Goal: Use online tool/utility: Utilize a website feature to perform a specific function

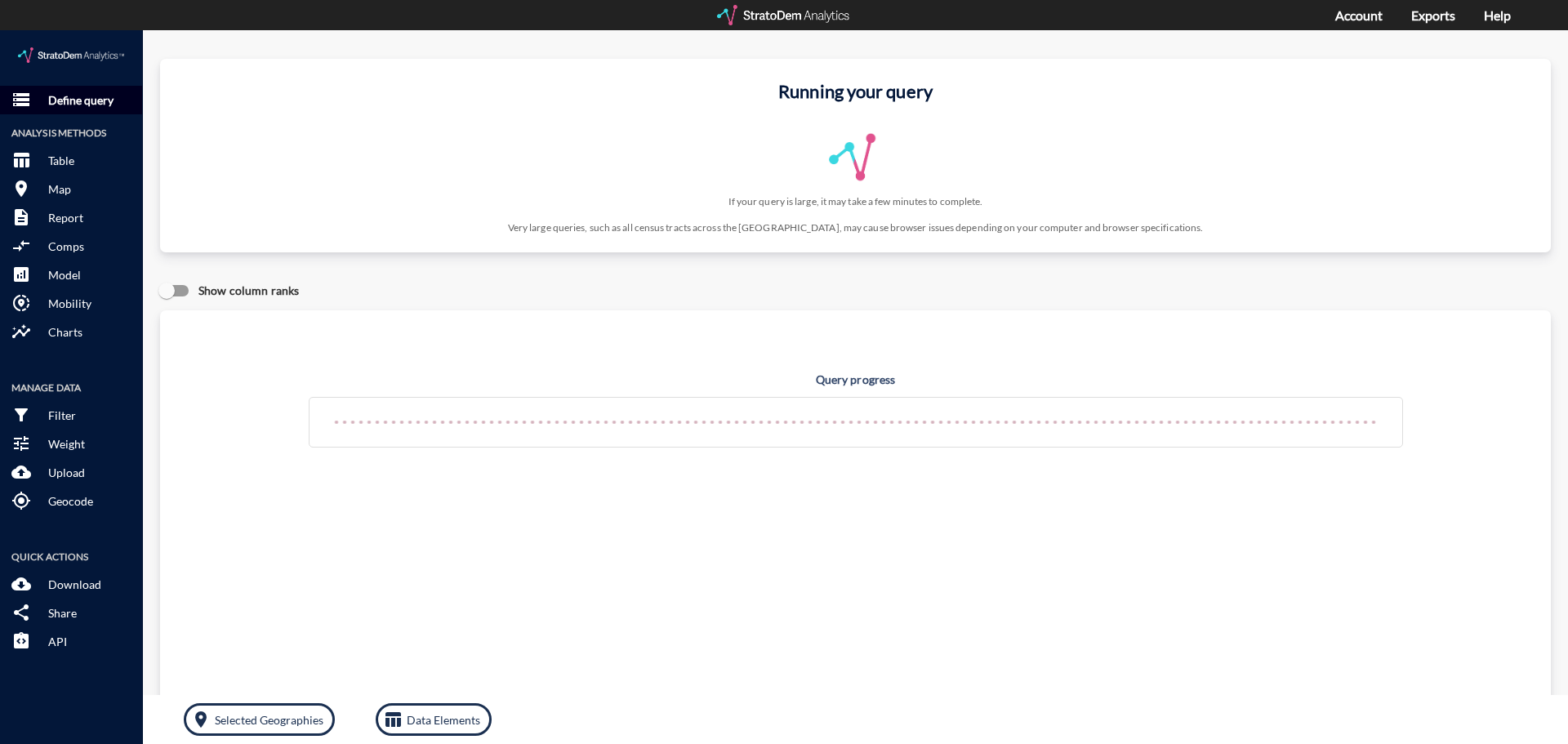
click p "Define query"
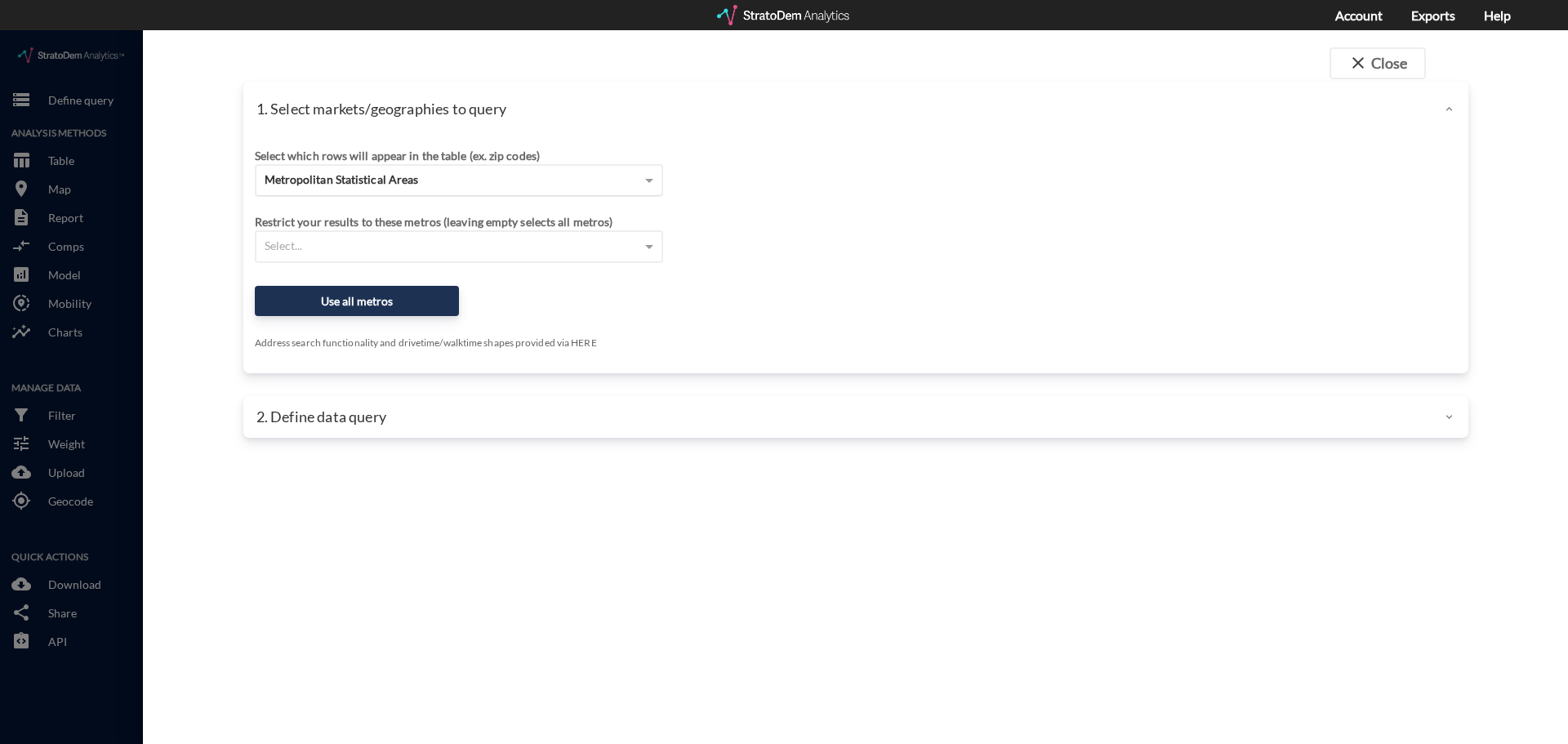
click span "Metropolitan Statistical Areas"
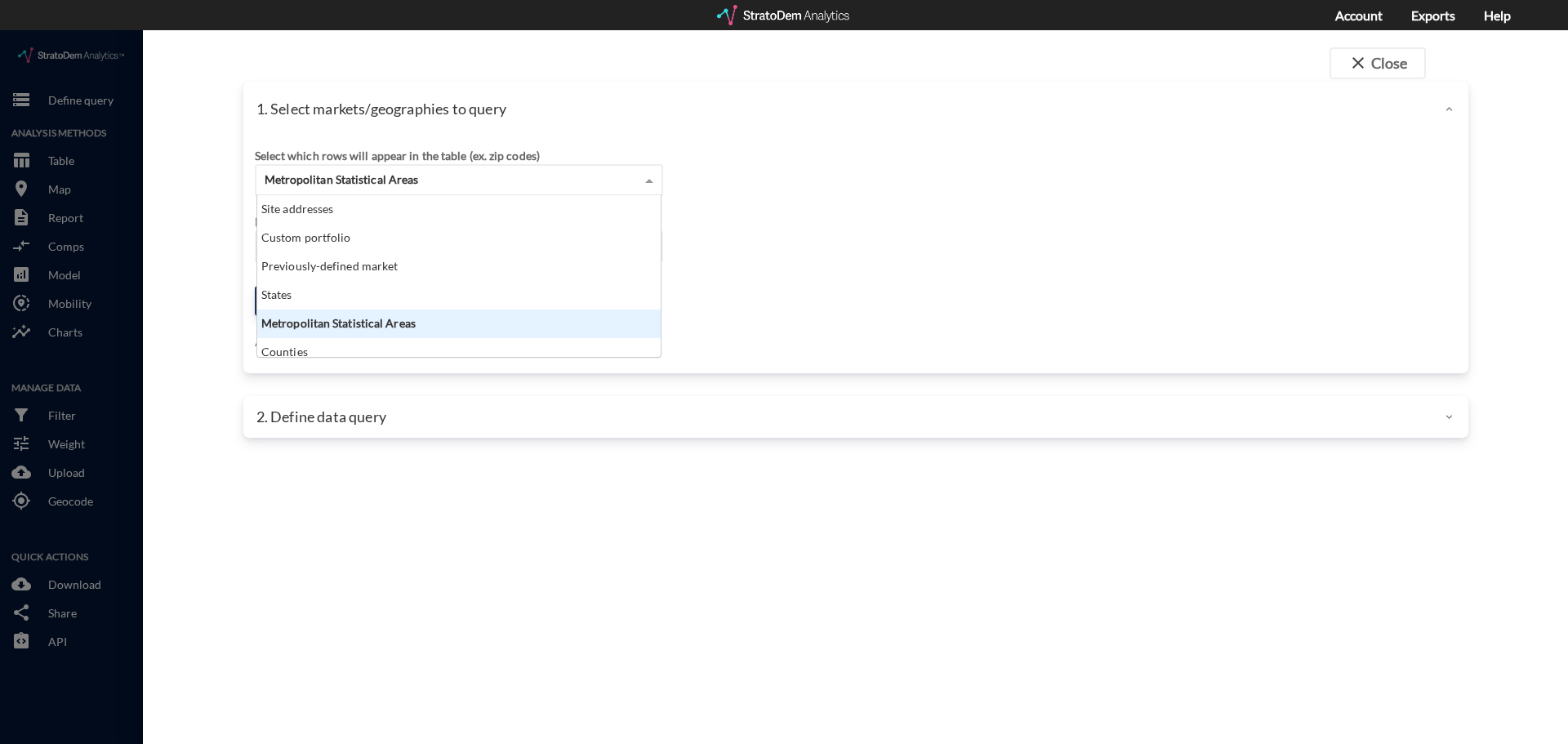
scroll to position [149, 393]
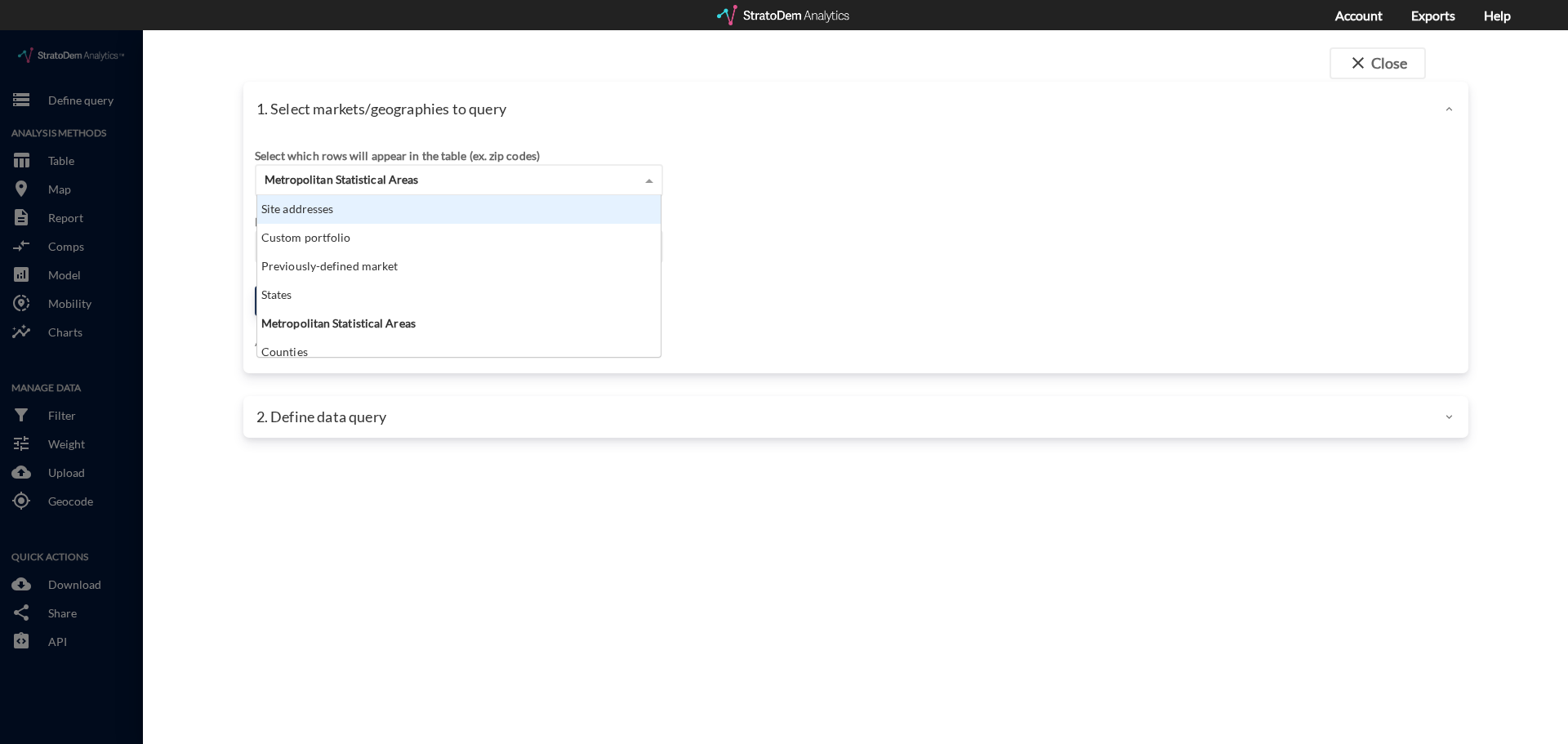
click div "Site addresses"
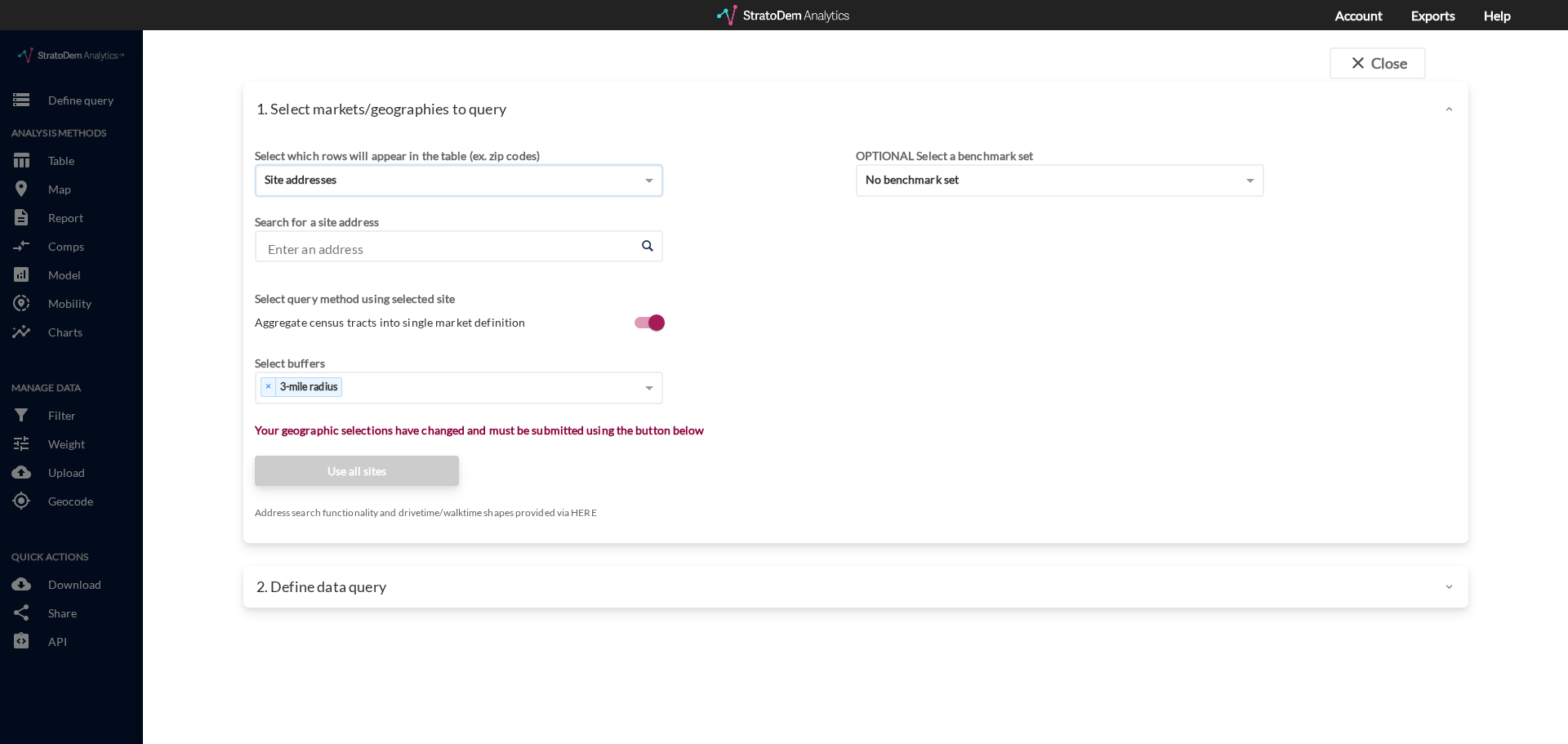
click input "Enter an address"
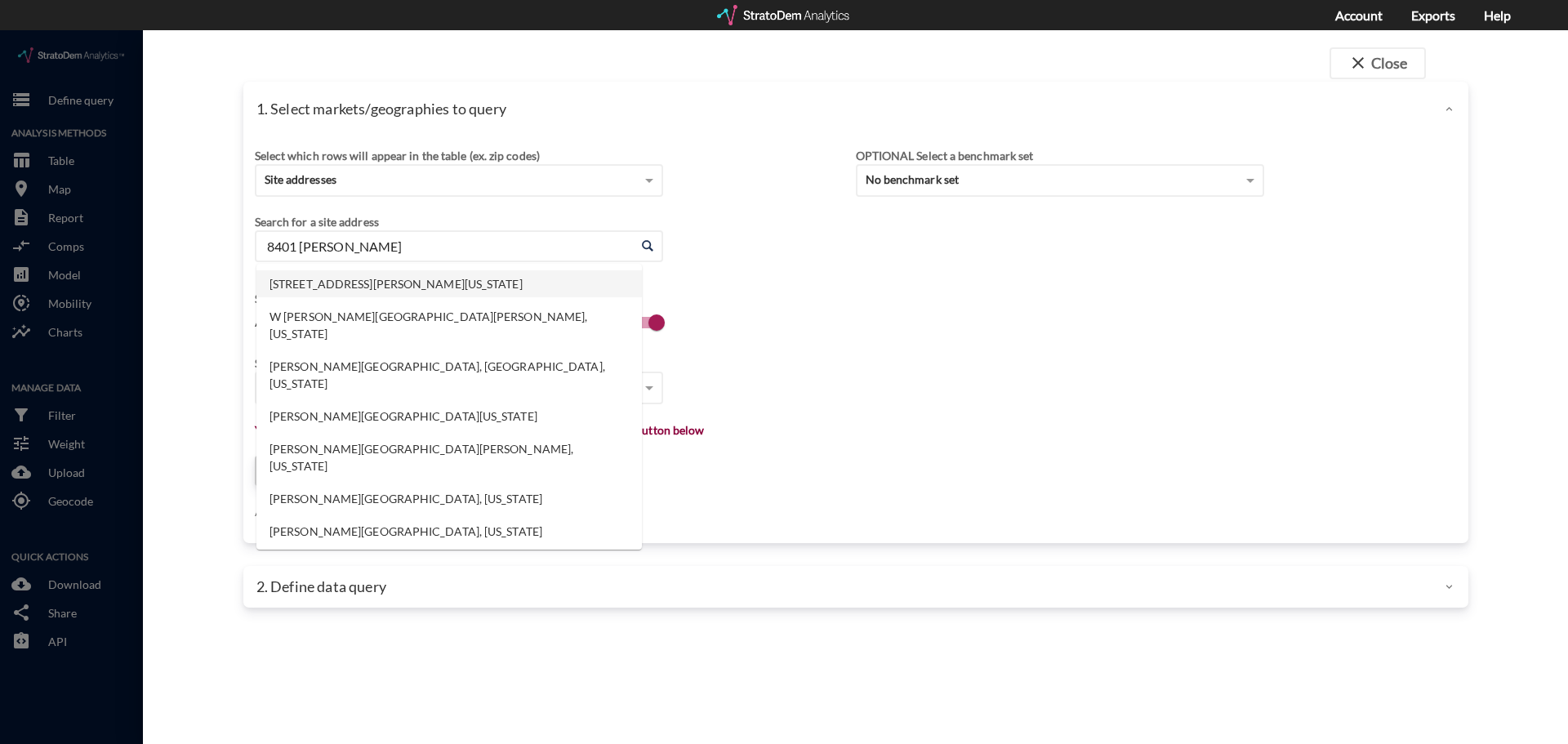
click li "[STREET_ADDRESS][PERSON_NAME][US_STATE]"
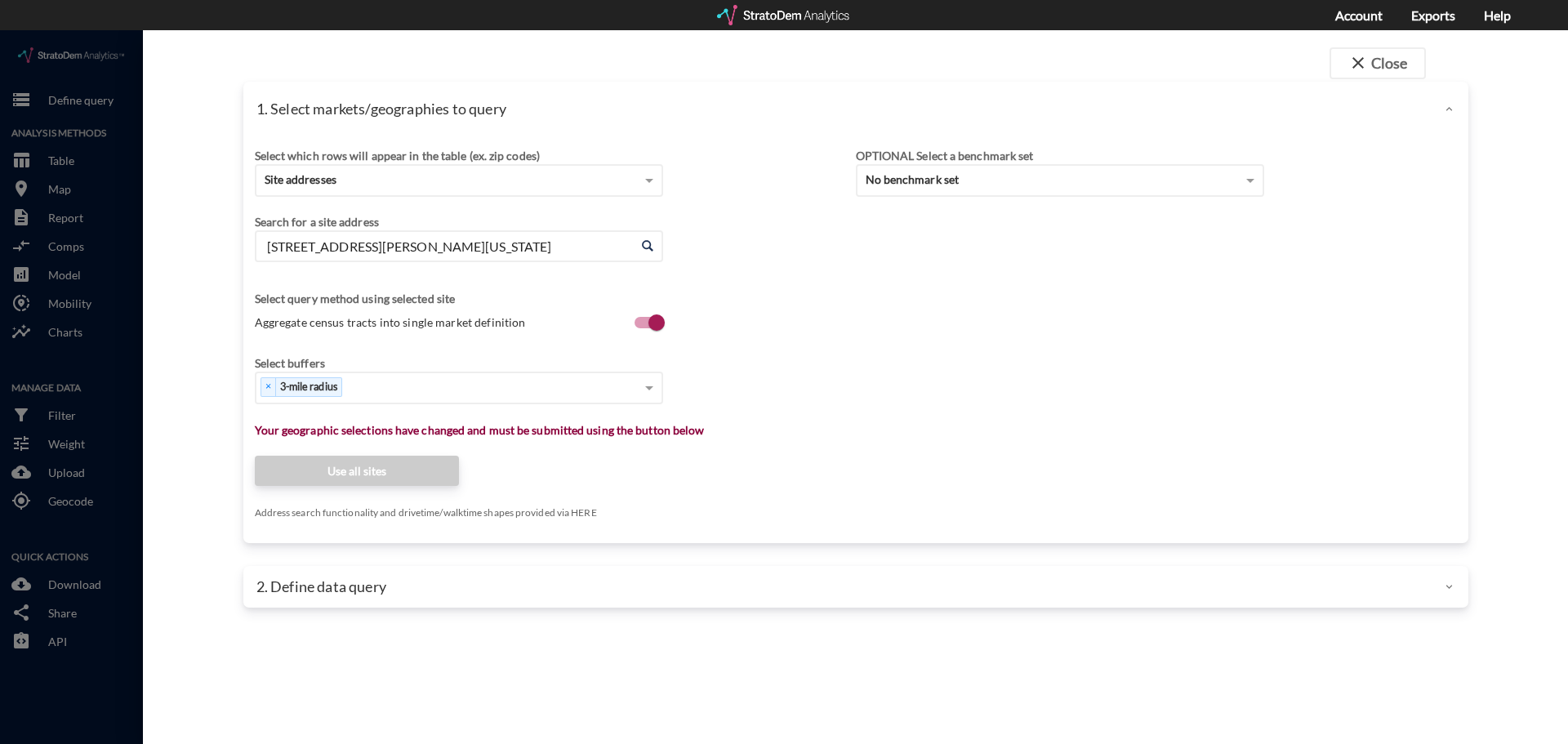
type input "[STREET_ADDRESS][PERSON_NAME][US_STATE]"
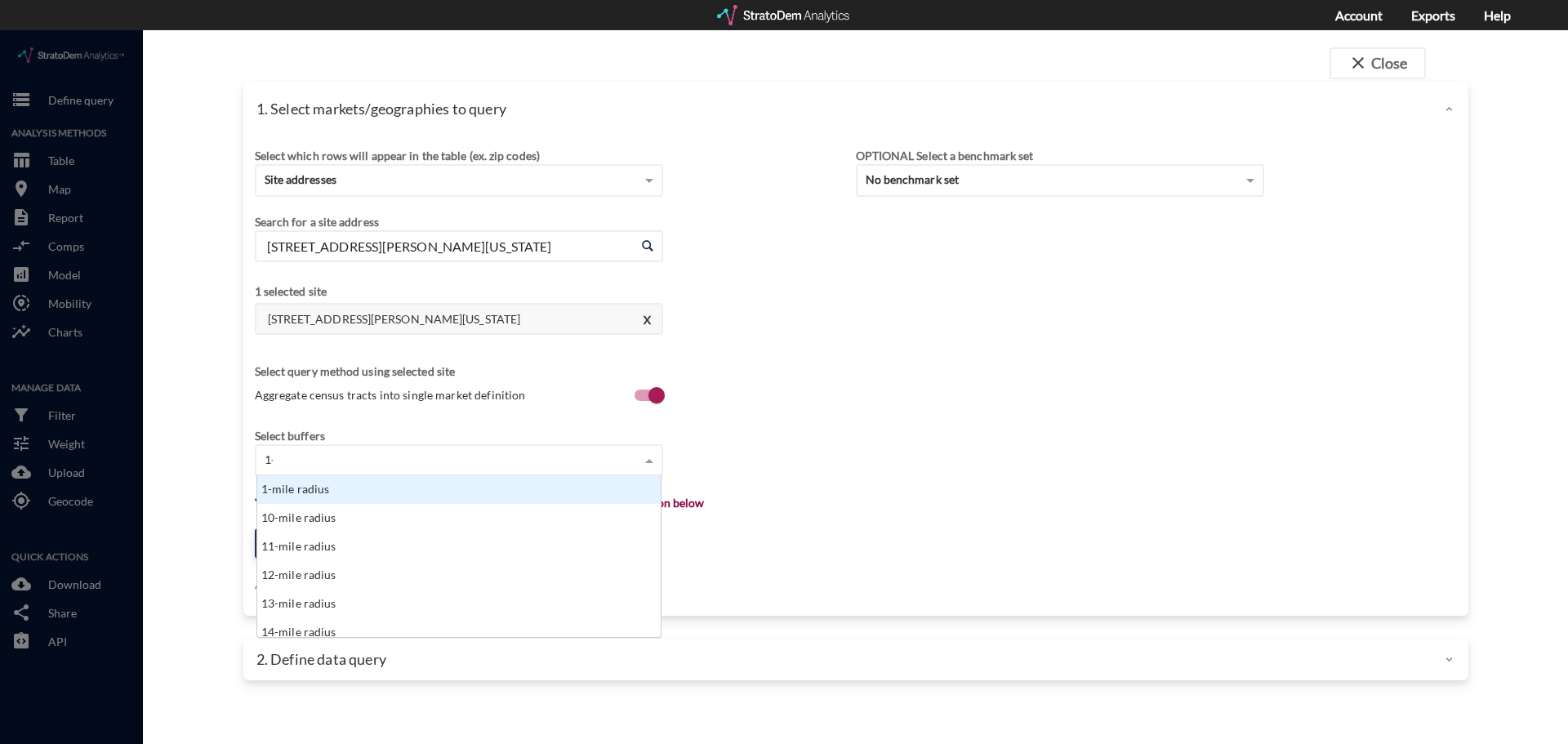
scroll to position [44, 393]
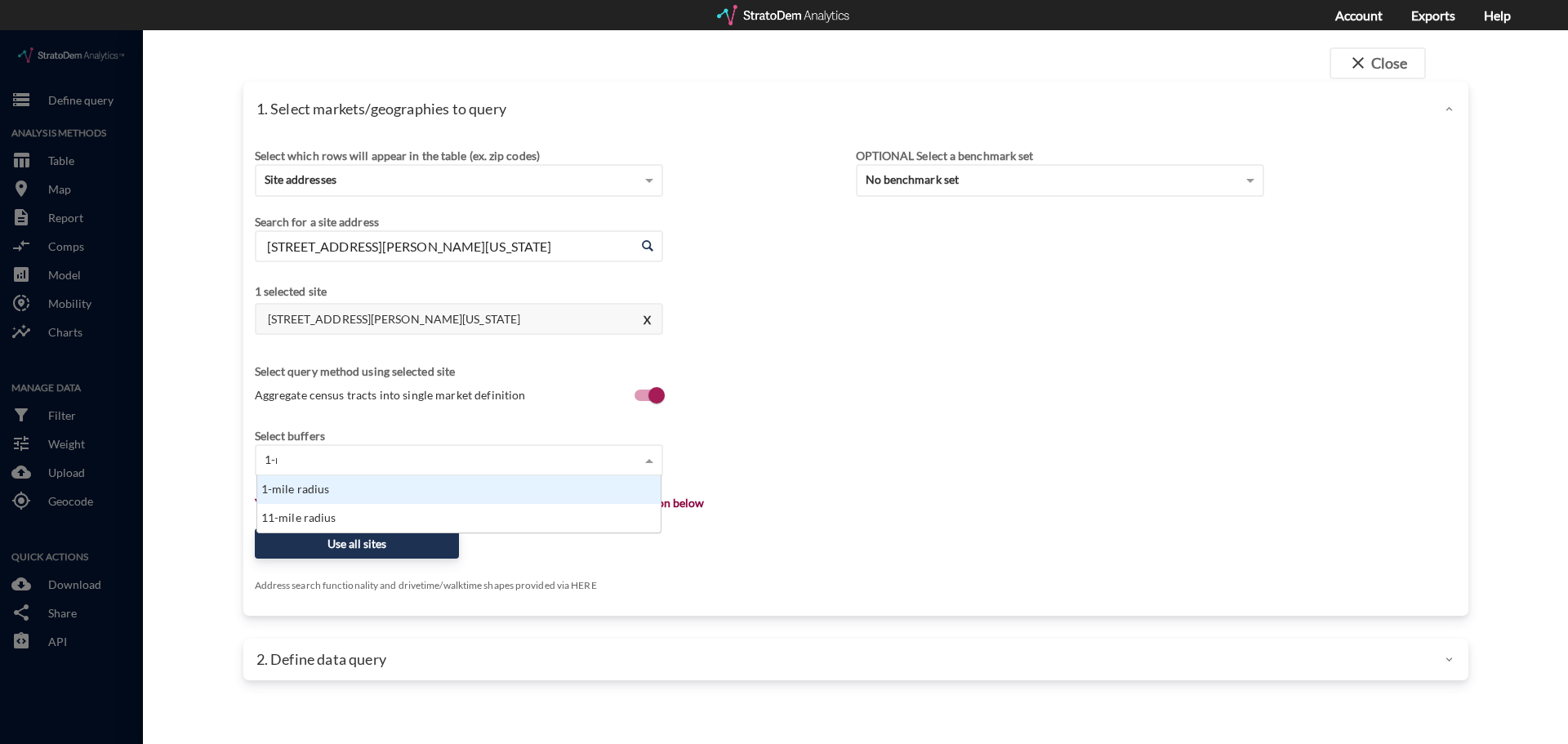
type input "1-mi"
type input "4"
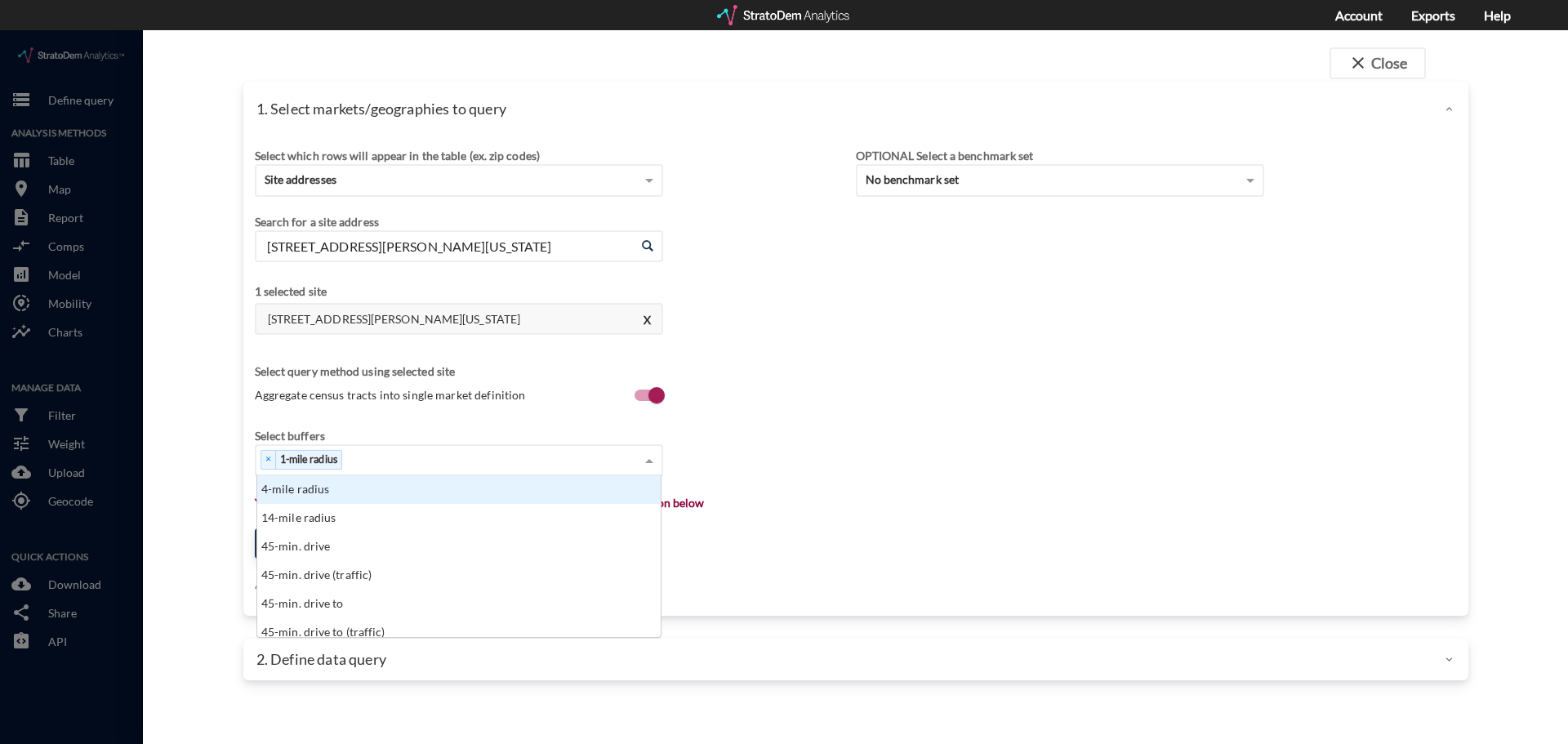
scroll to position [13, 11]
type input "3-"
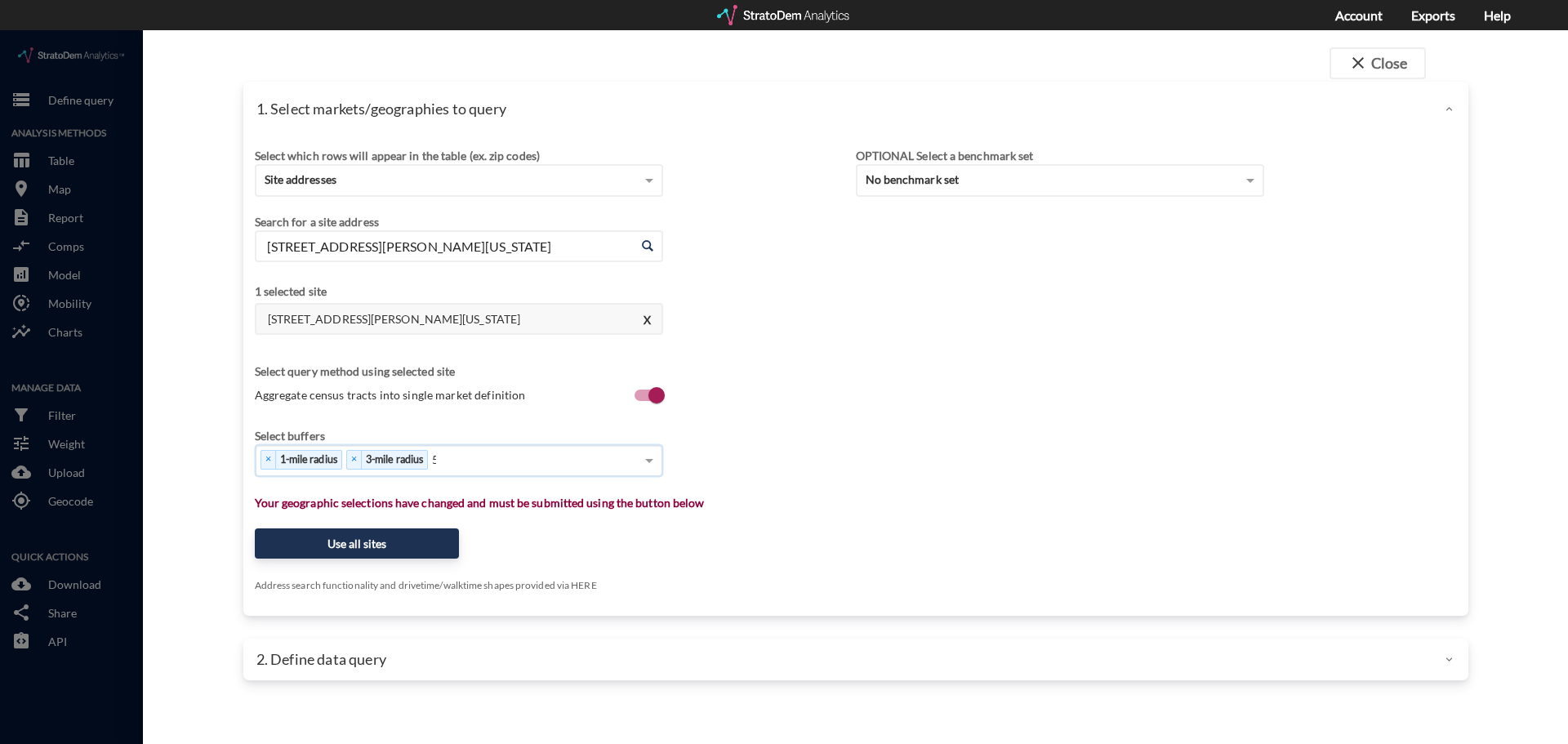
type input "5-"
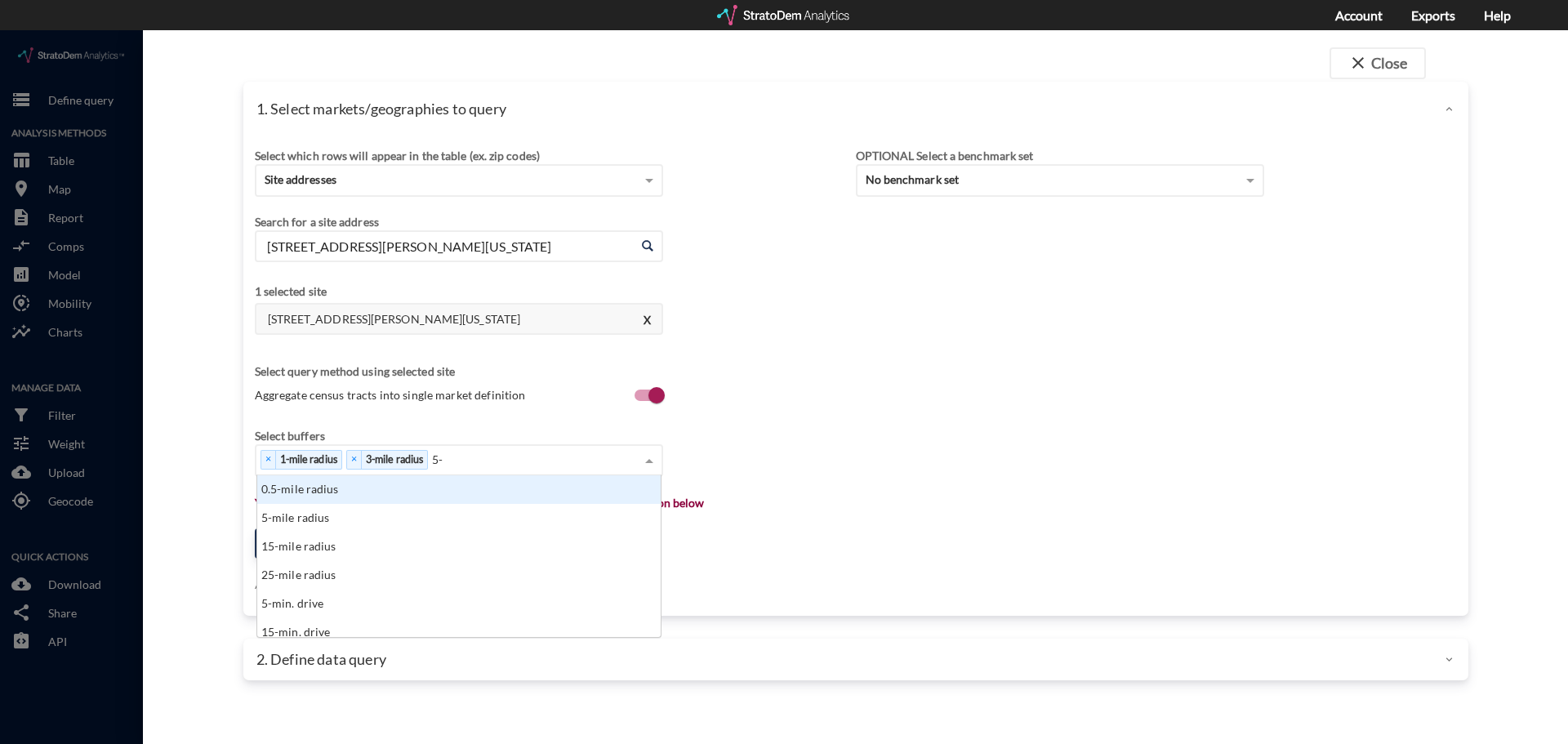
scroll to position [13, 11]
type input "5-mile"
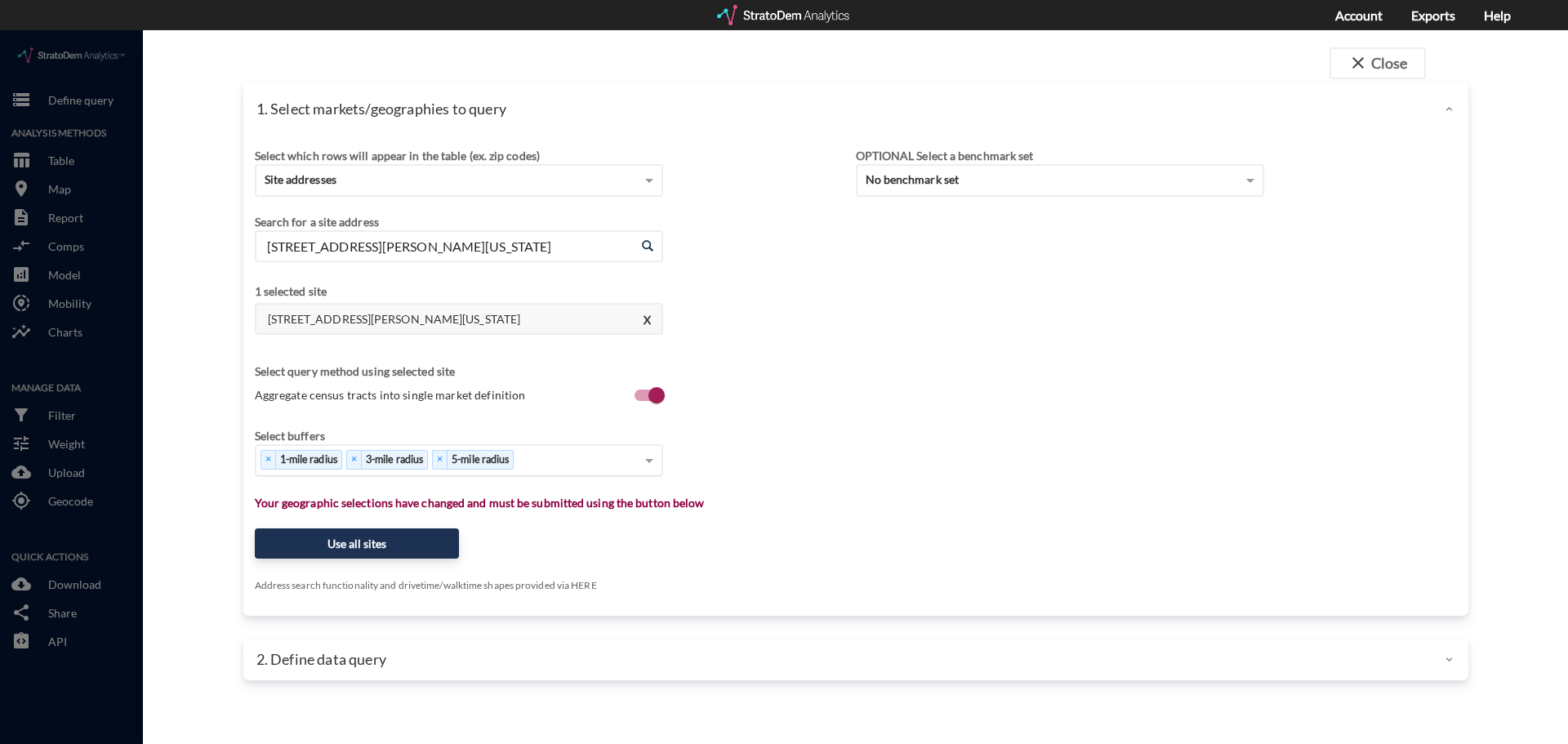
click div "Select which rows will appear in the table (ex. zip codes) Site addresses Selec…"
